Goal: Task Accomplishment & Management: Manage account settings

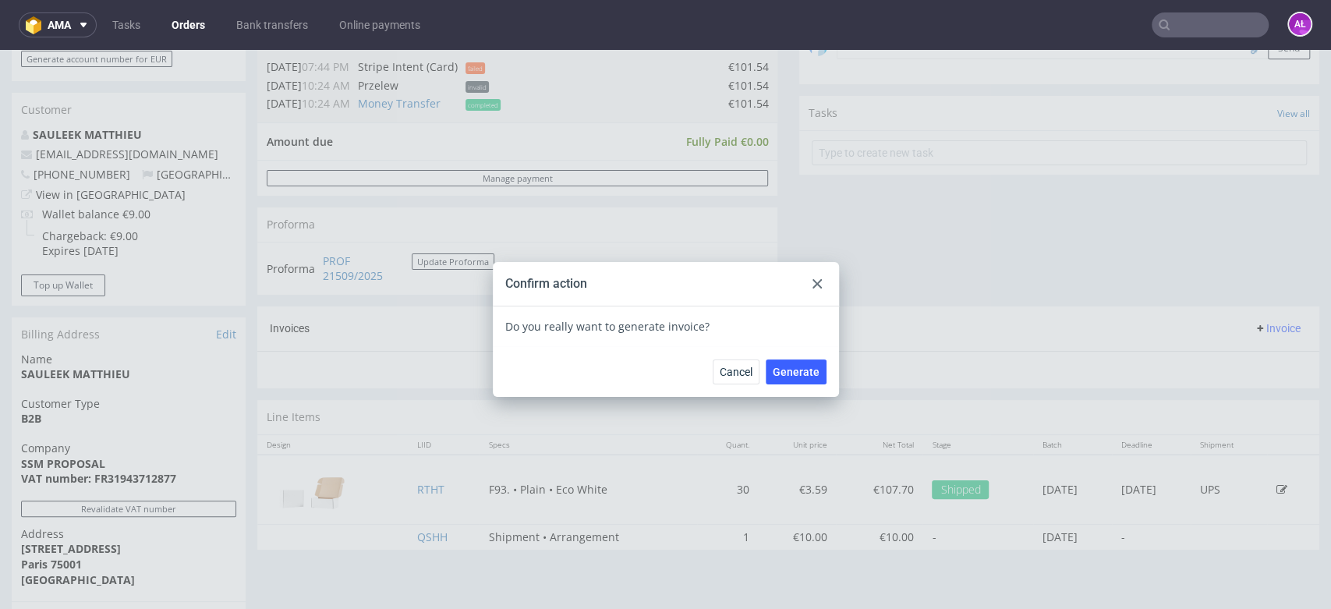
scroll to position [5, 0]
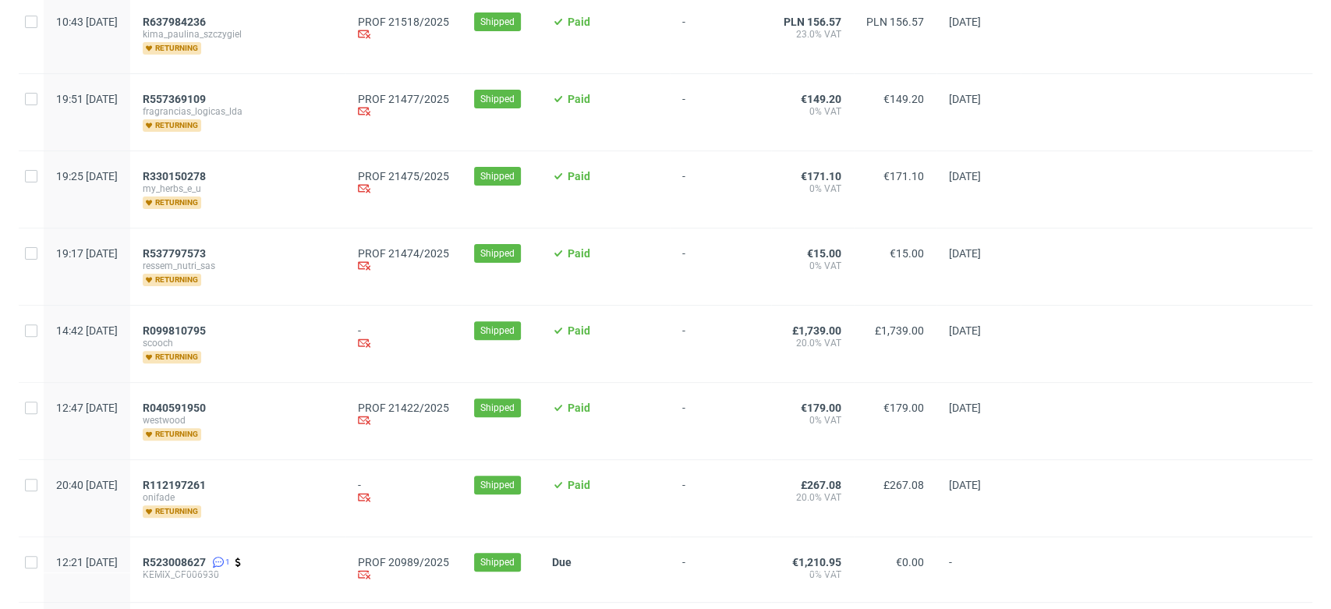
scroll to position [260, 0]
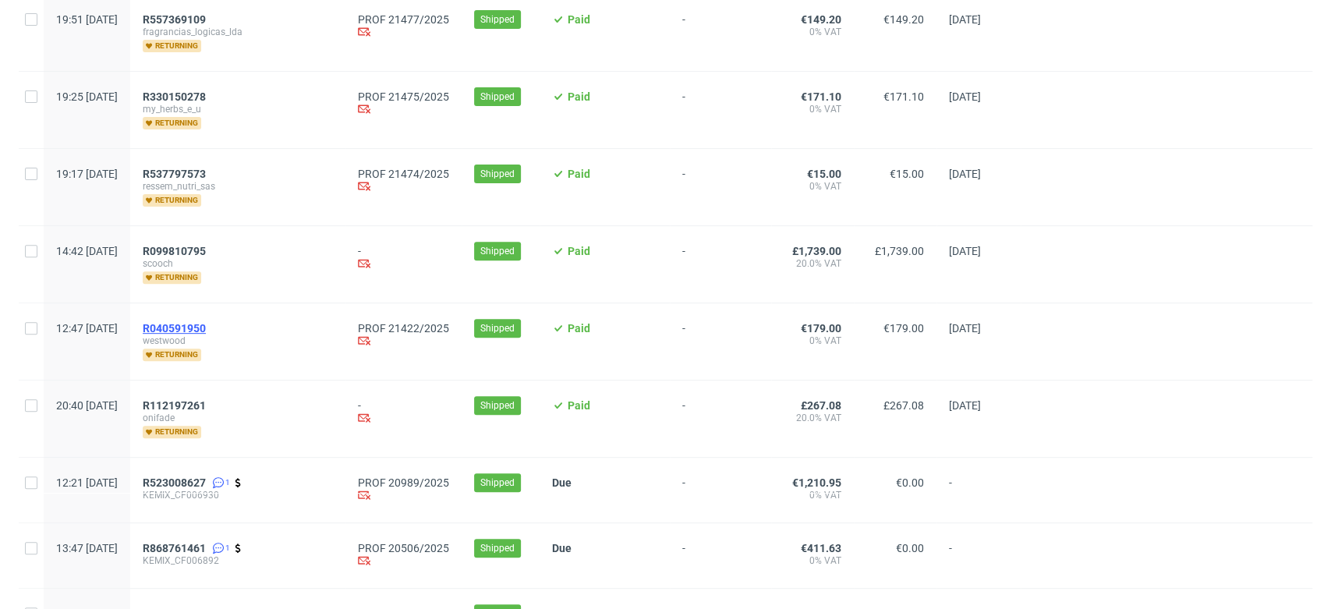
click at [206, 326] on span "R040591950" at bounding box center [174, 328] width 63 height 12
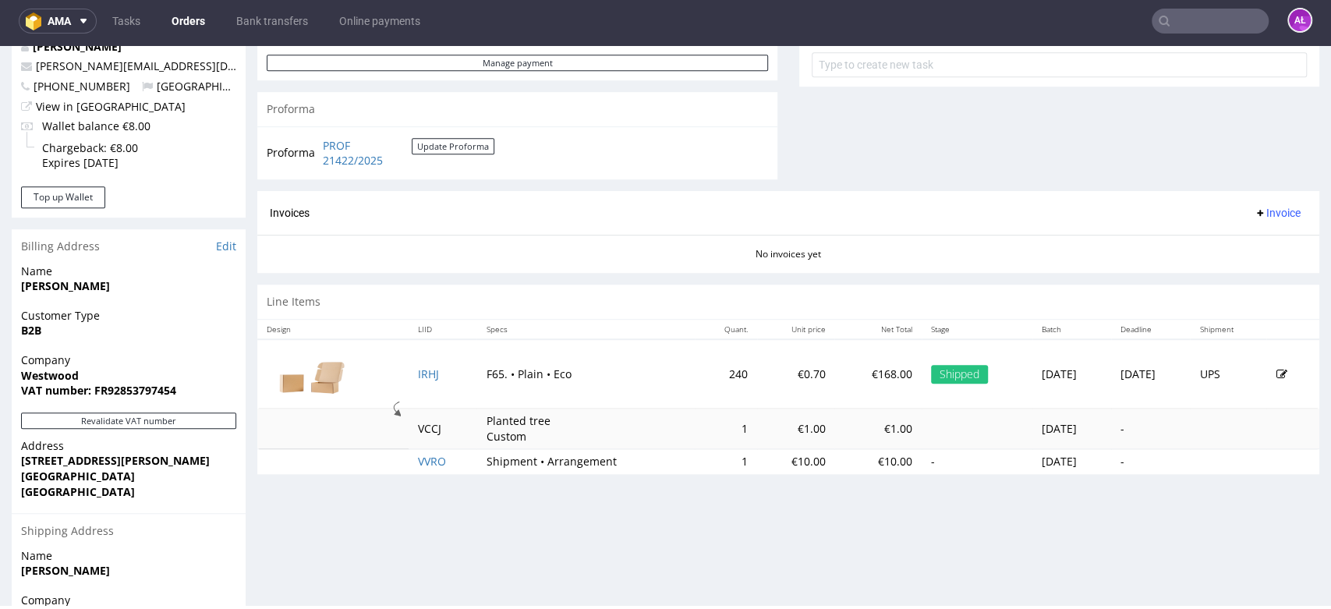
scroll to position [606, 0]
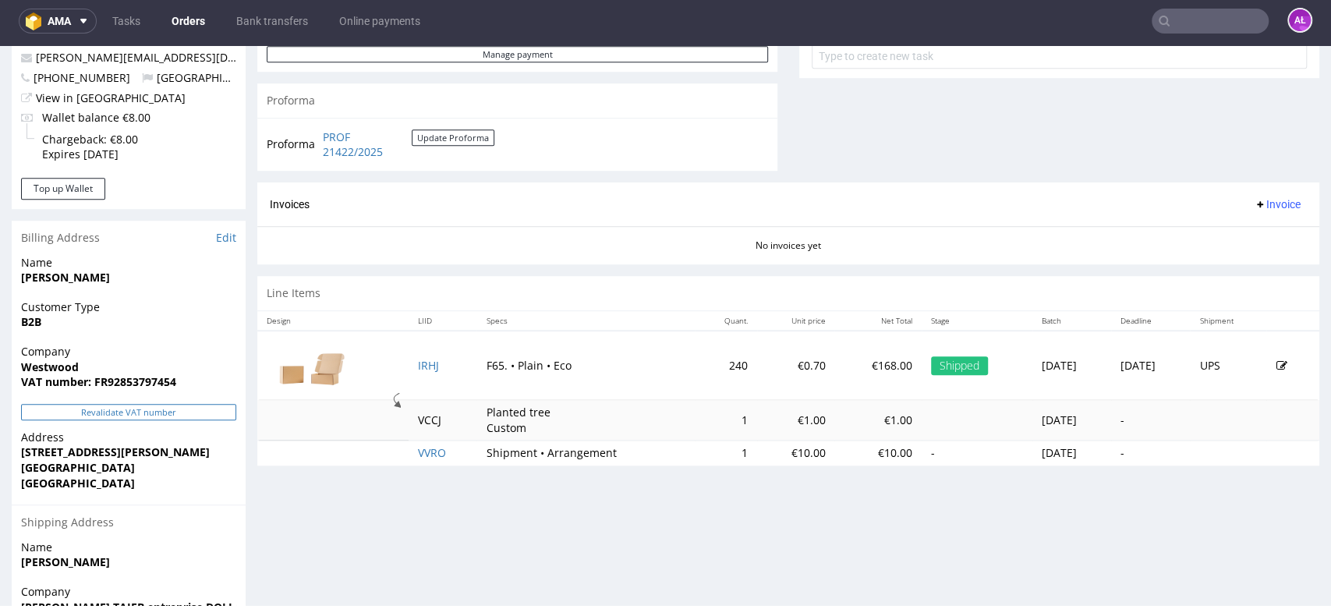
click at [172, 406] on button "Revalidate VAT number" at bounding box center [128, 412] width 215 height 16
click at [1254, 214] on div "Invoices Invoice" at bounding box center [788, 204] width 1062 height 44
click at [1256, 204] on span "Invoice" at bounding box center [1277, 204] width 47 height 12
click at [1260, 235] on span "Generate" at bounding box center [1251, 237] width 76 height 16
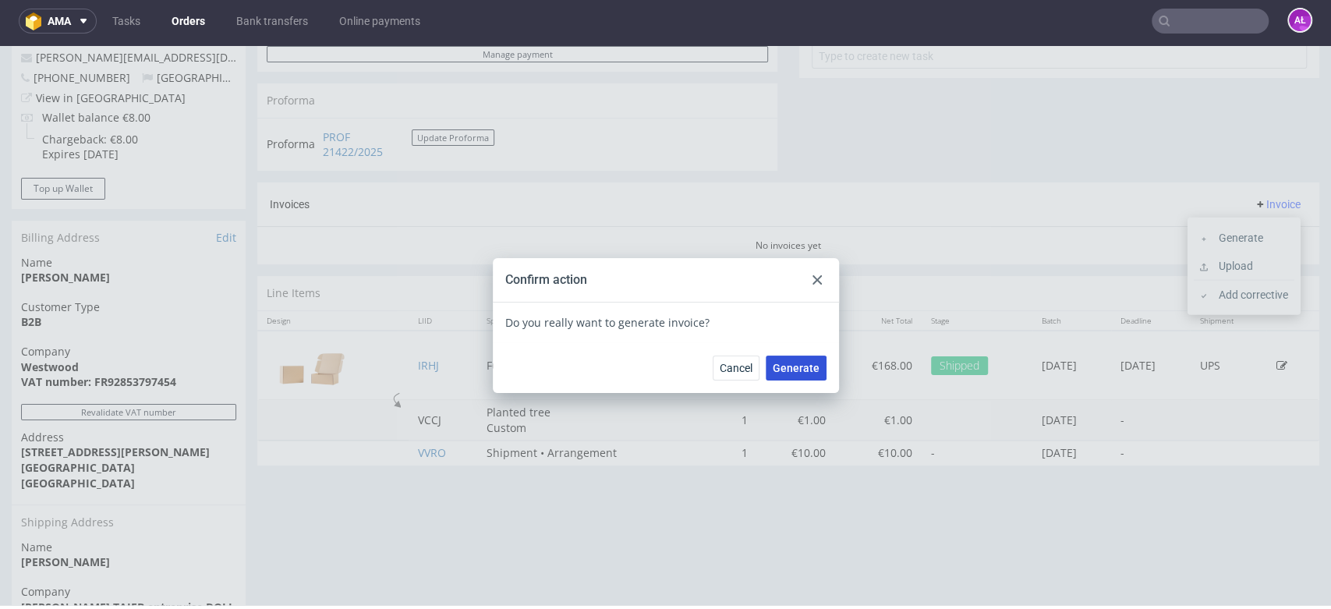
click at [806, 365] on span "Generate" at bounding box center [796, 368] width 47 height 11
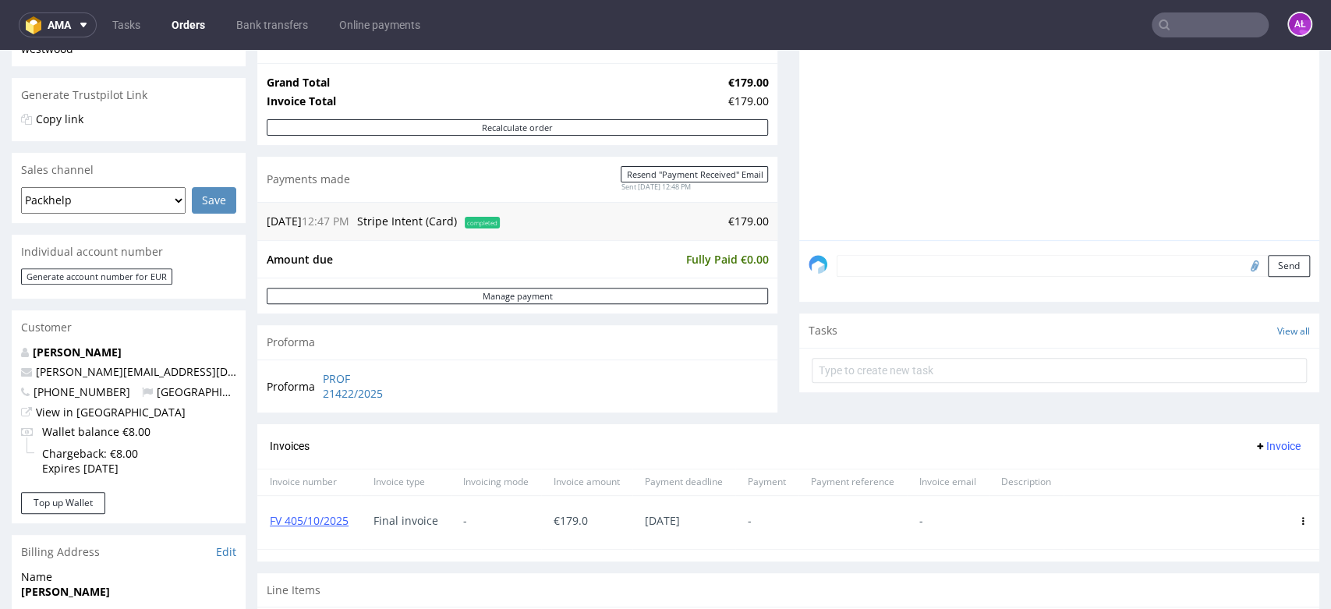
scroll to position [606, 0]
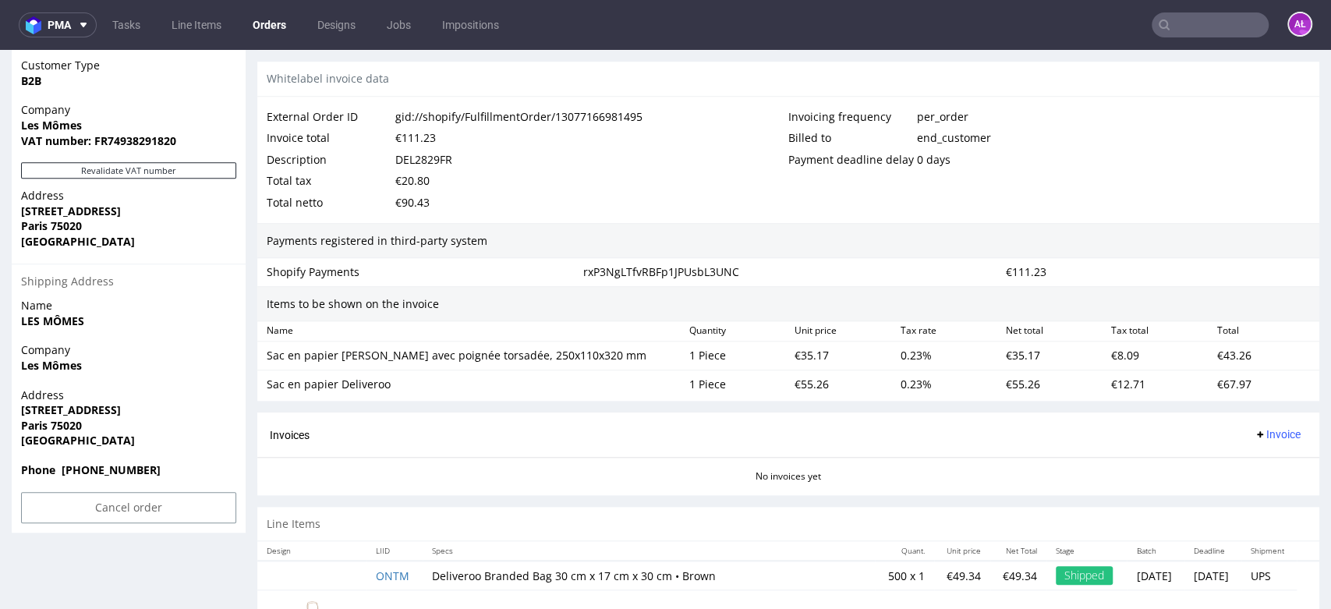
scroll to position [735, 0]
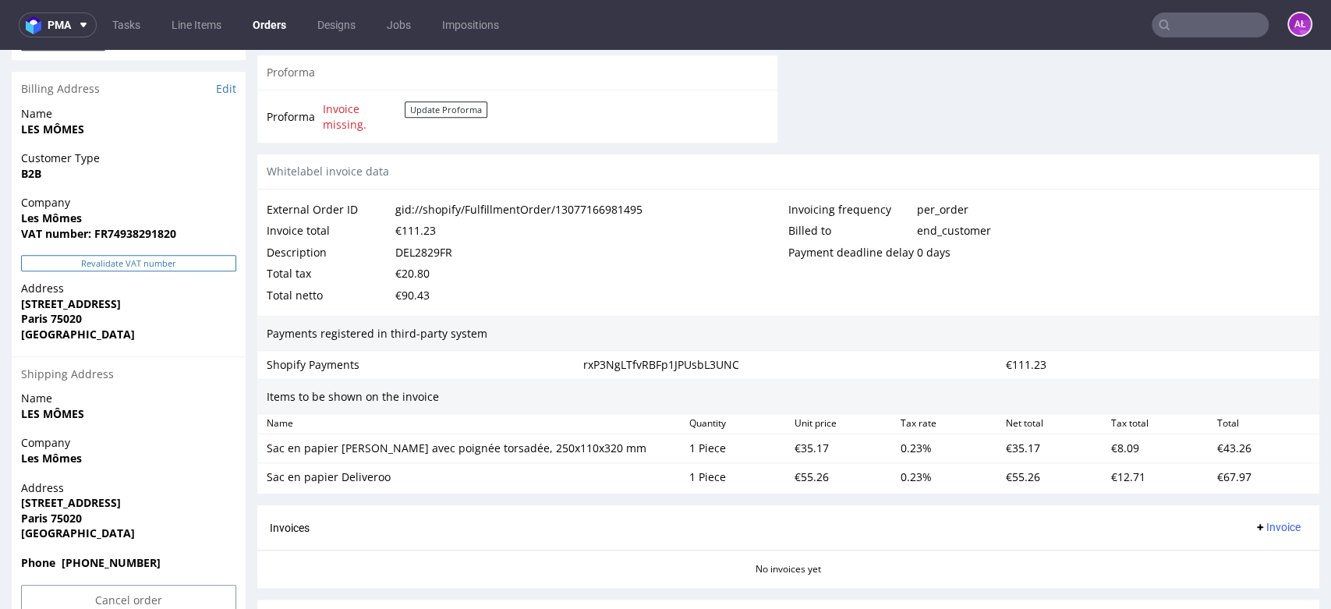
click at [212, 267] on button "Revalidate VAT number" at bounding box center [128, 263] width 215 height 16
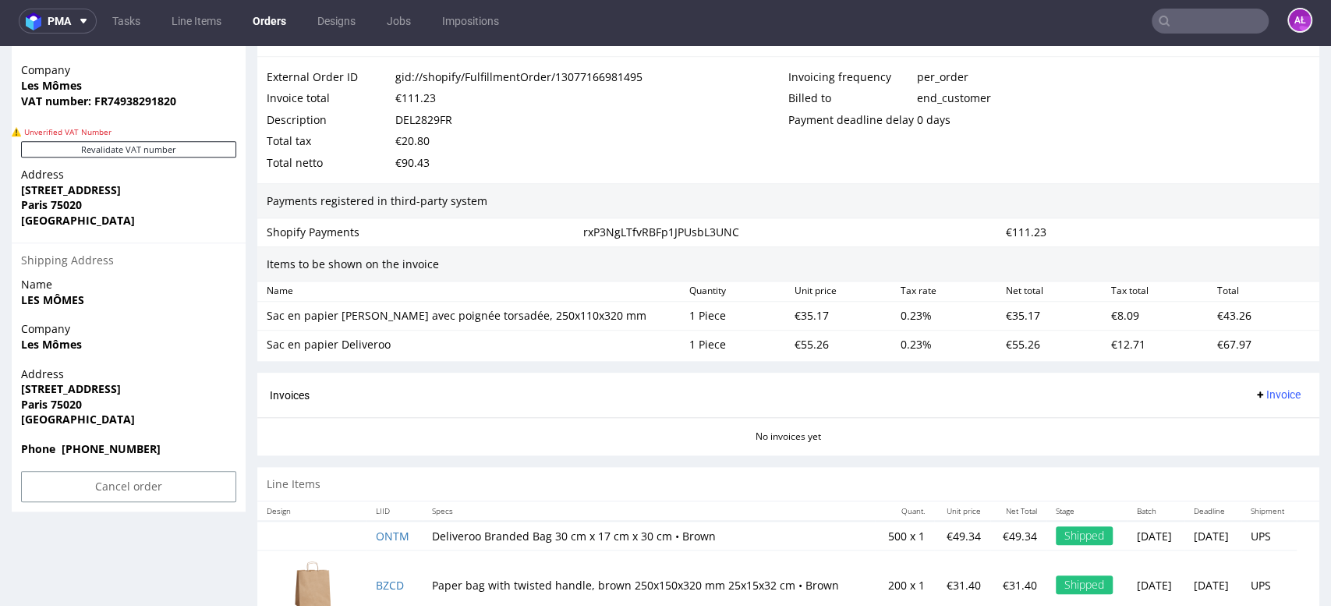
scroll to position [822, 0]
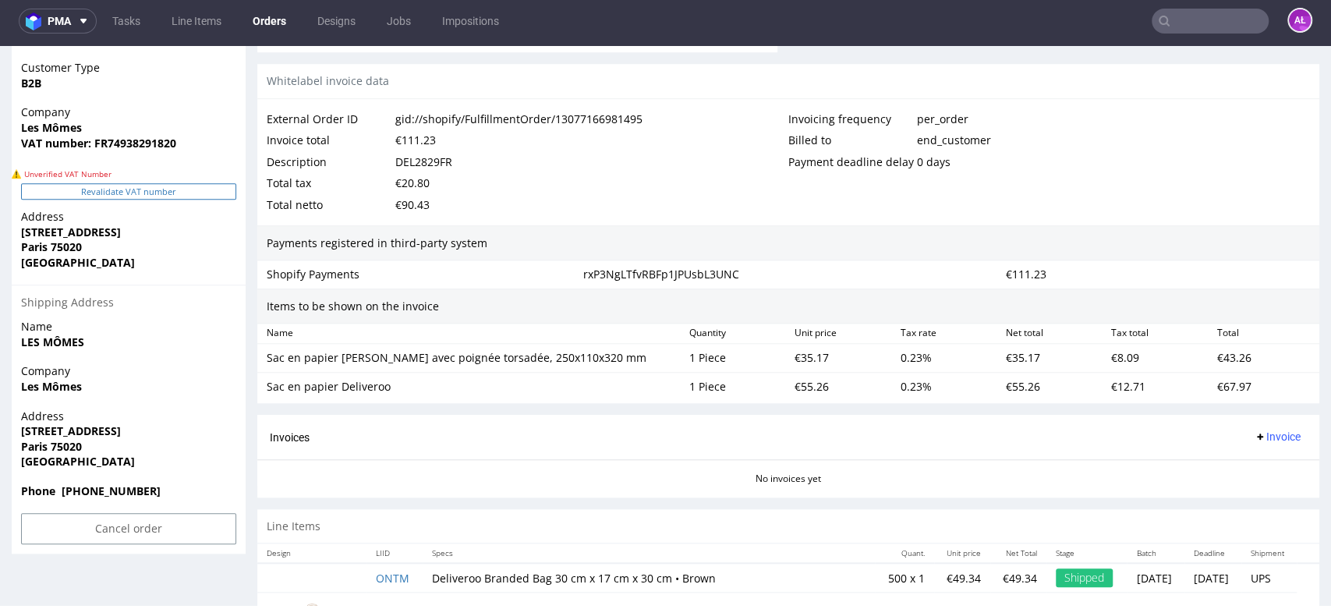
click at [217, 195] on button "Revalidate VAT number" at bounding box center [128, 191] width 215 height 16
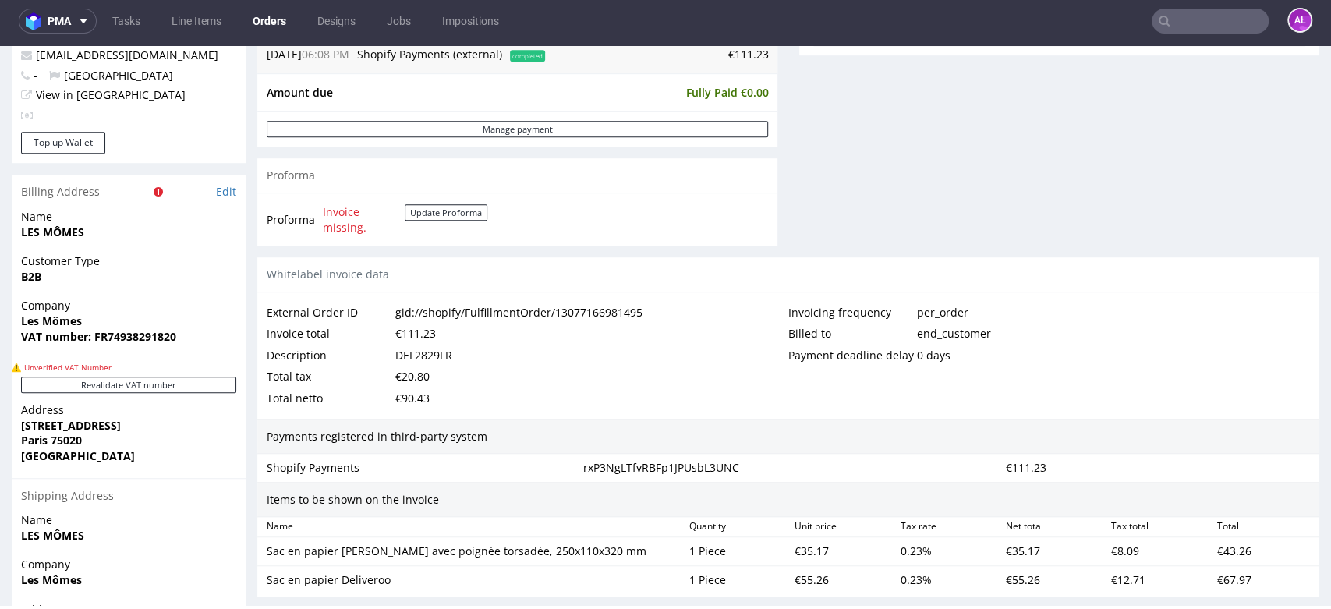
scroll to position [475, 0]
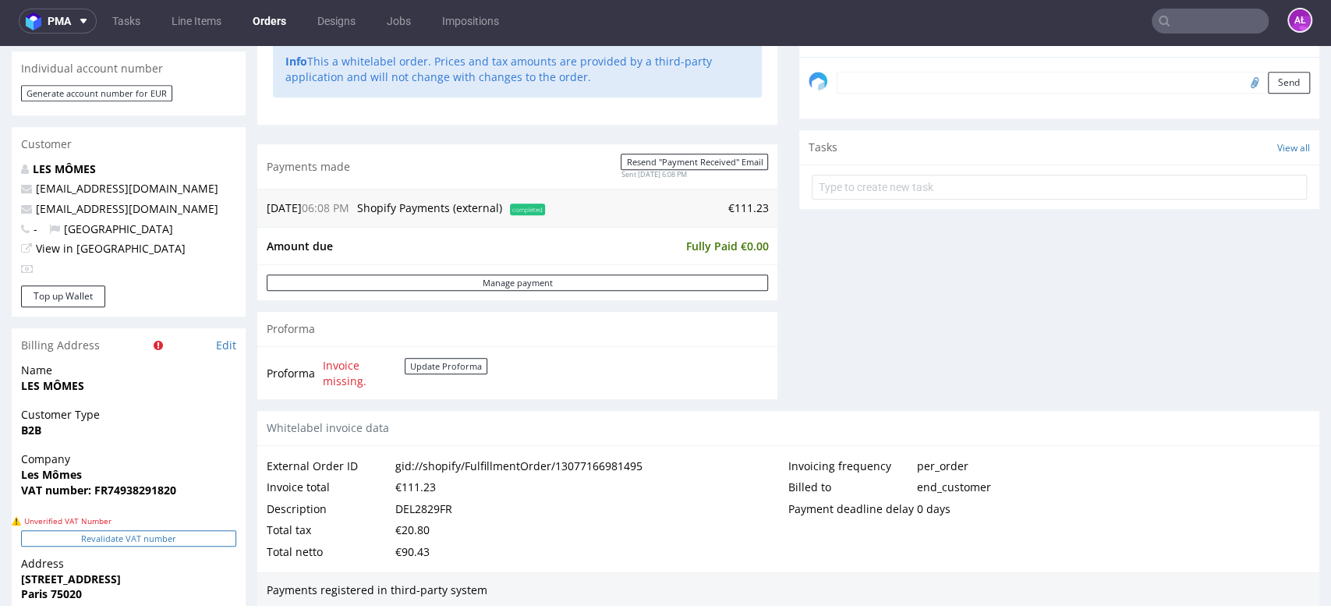
click at [210, 542] on button "Revalidate VAT number" at bounding box center [128, 538] width 215 height 16
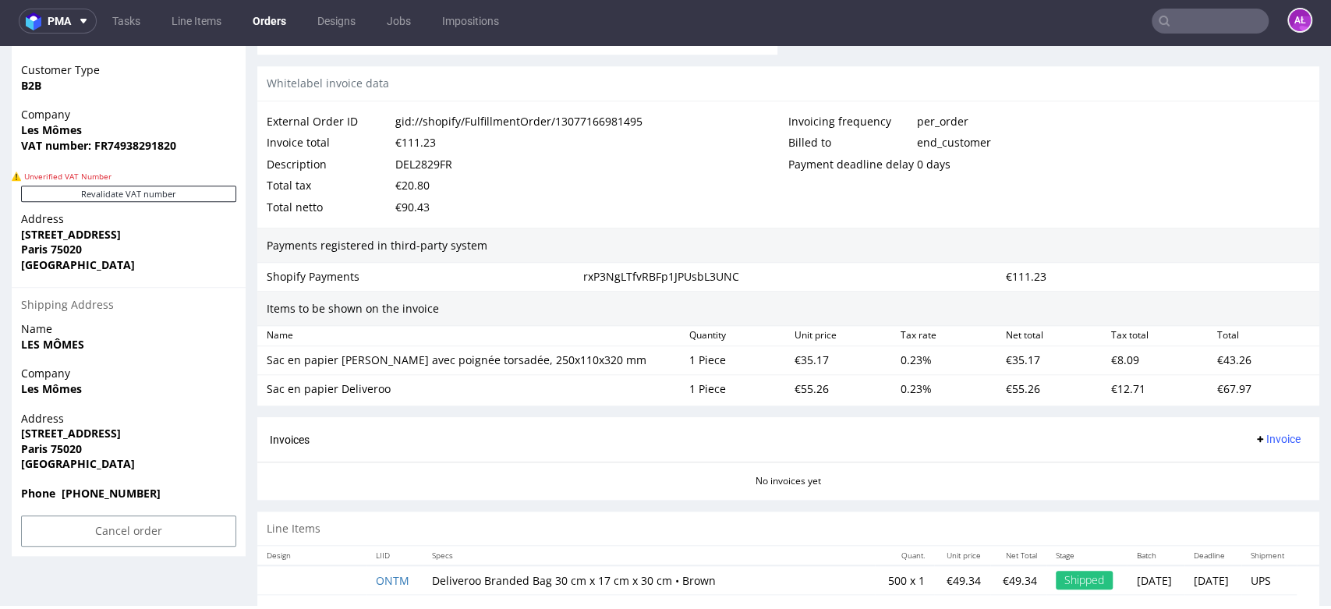
scroll to position [822, 0]
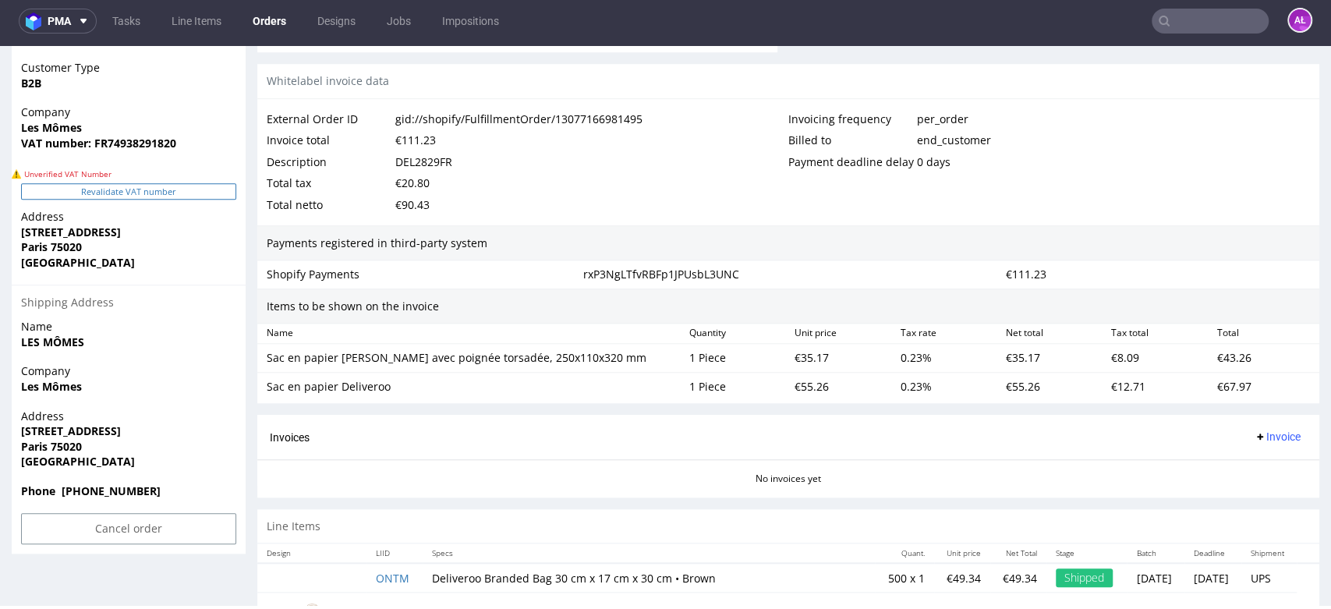
click at [187, 189] on button "Revalidate VAT number" at bounding box center [128, 191] width 215 height 16
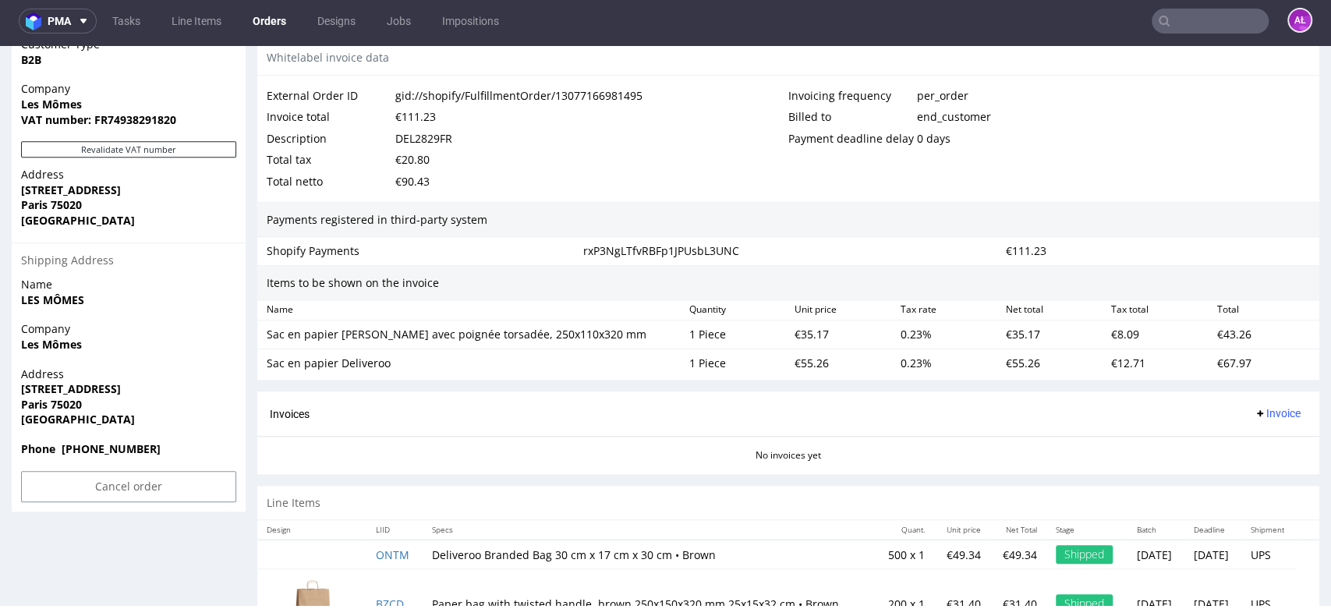
scroll to position [908, 0]
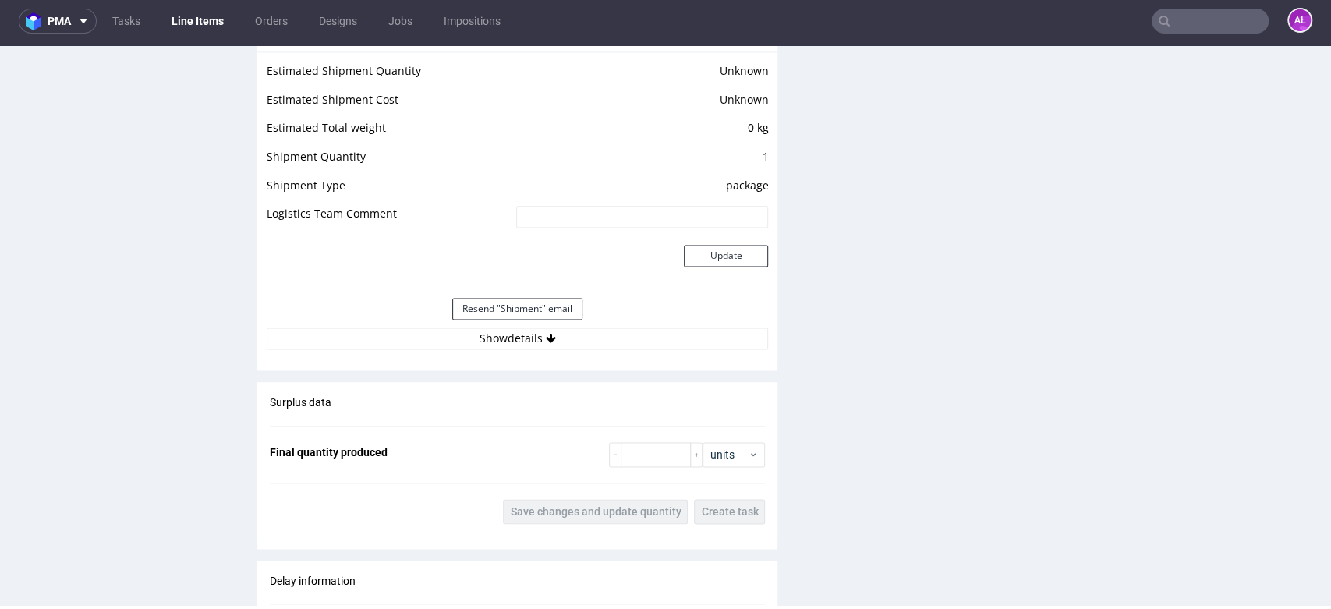
scroll to position [1325, 0]
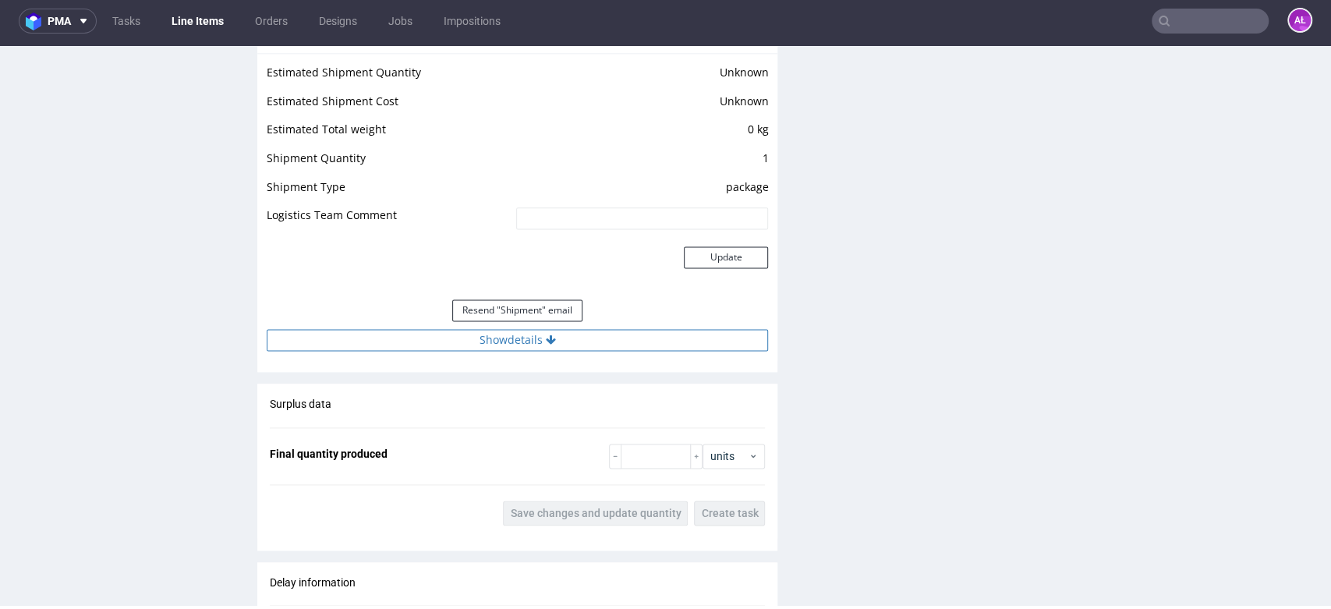
click at [578, 337] on button "Show details" at bounding box center [517, 340] width 501 height 22
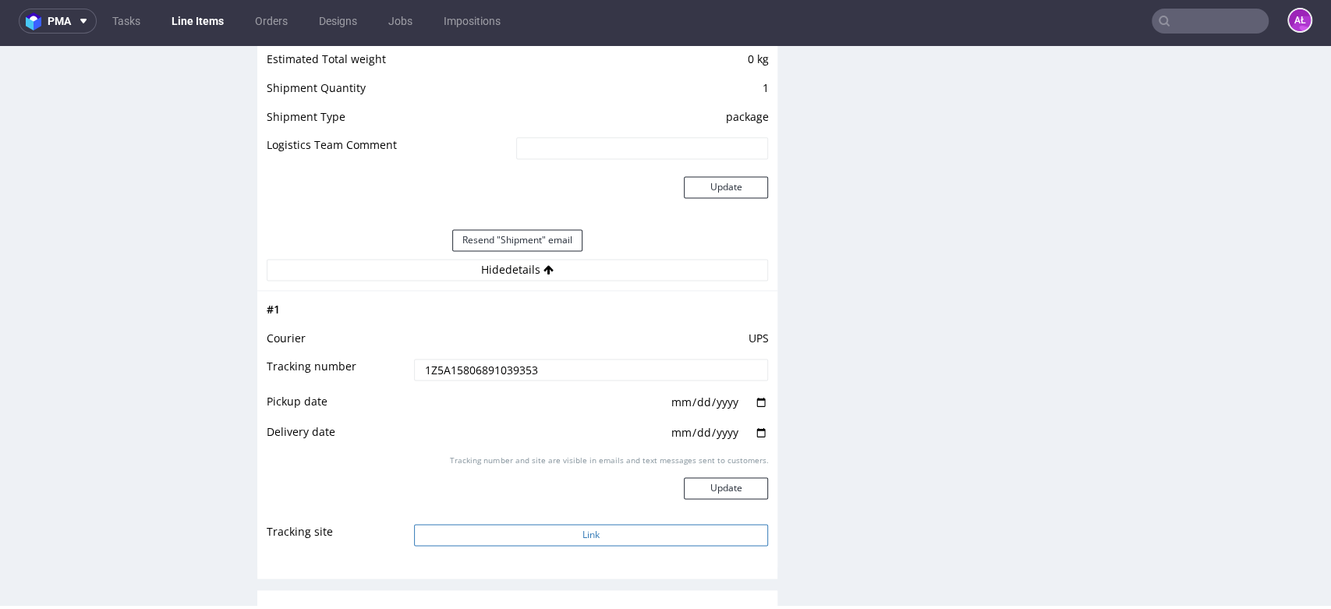
scroll to position [1498, 0]
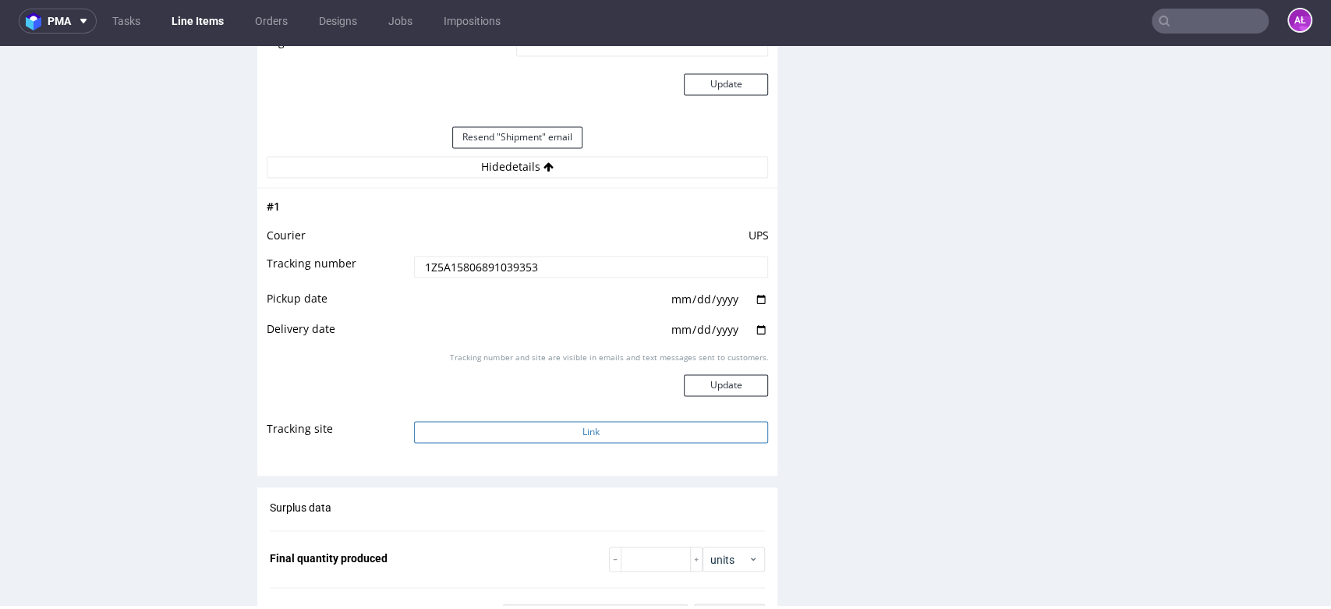
click at [590, 436] on button "Link" at bounding box center [591, 432] width 355 height 22
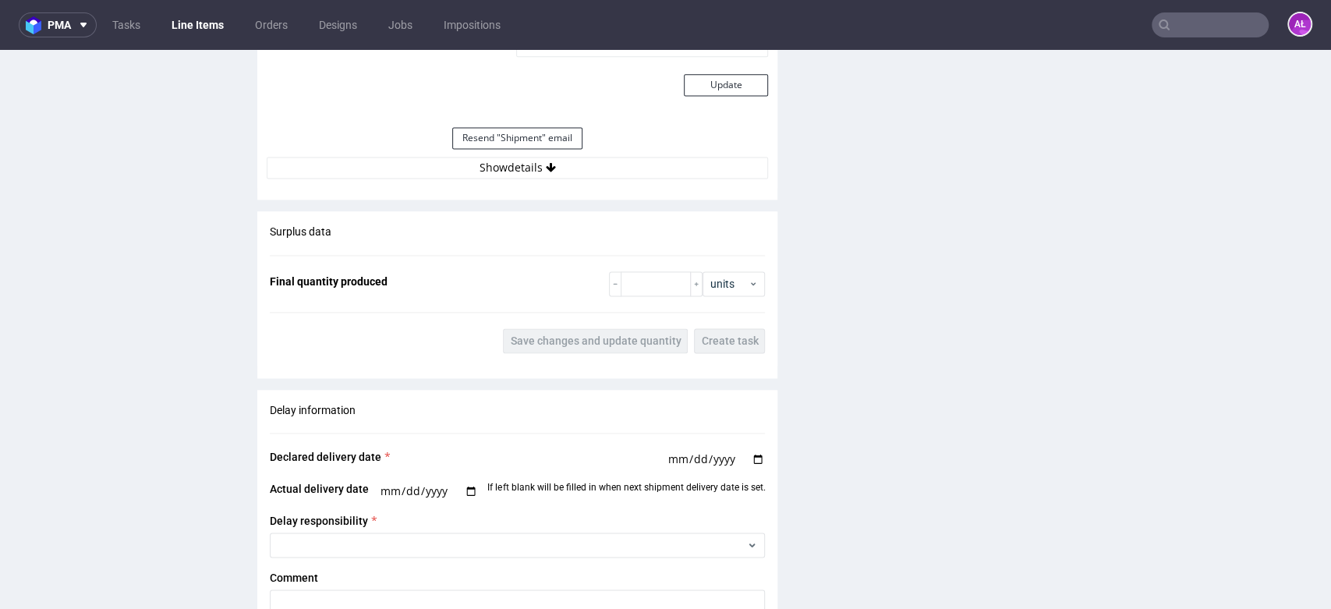
scroll to position [1386, 0]
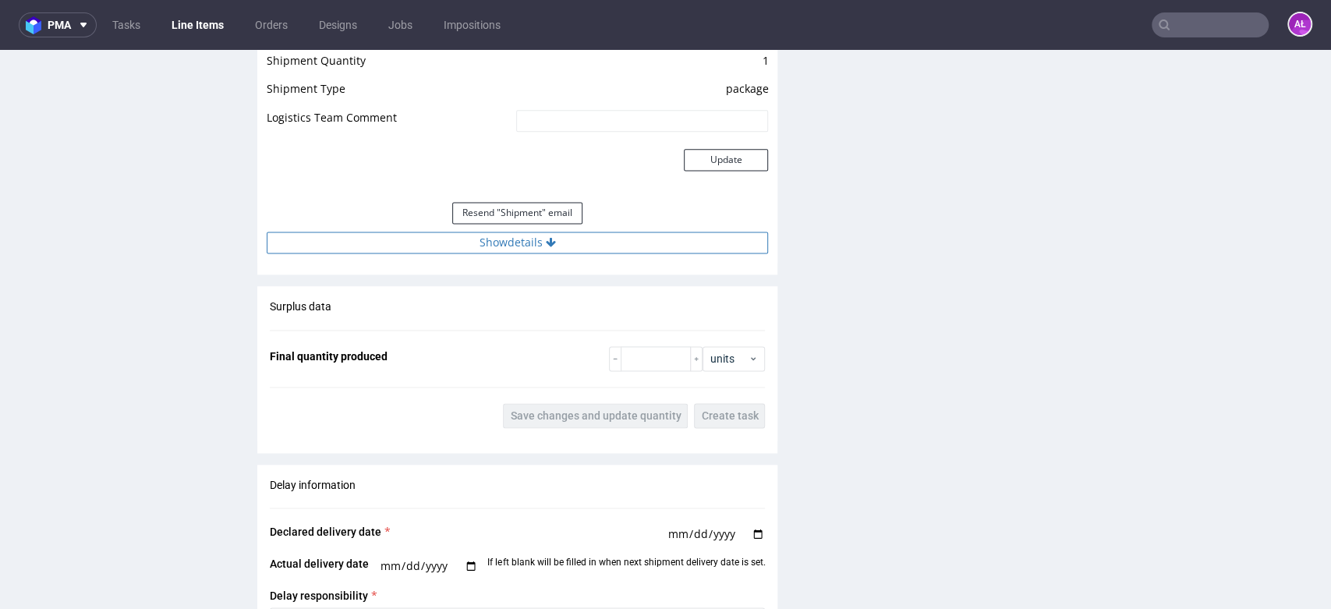
click at [596, 242] on button "Show details" at bounding box center [517, 243] width 501 height 22
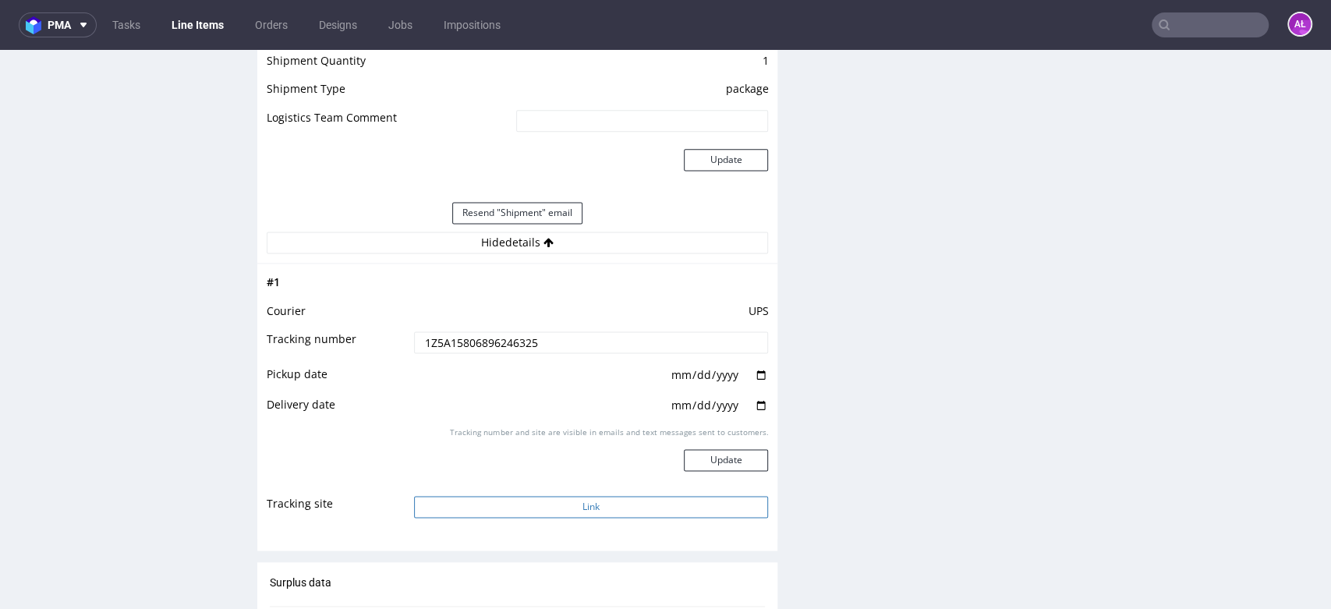
click at [634, 512] on button "Link" at bounding box center [591, 507] width 355 height 22
